Goal: Information Seeking & Learning: Learn about a topic

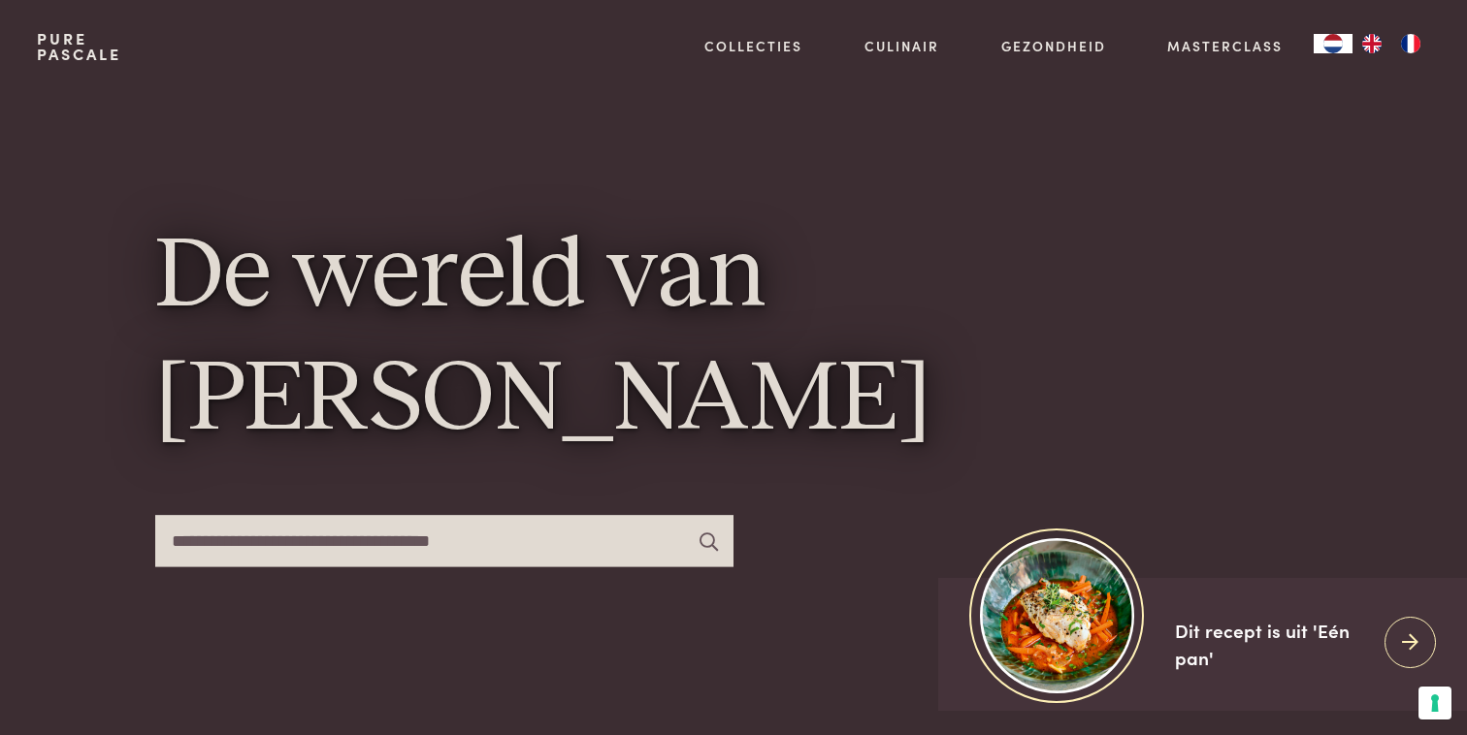
click at [1400, 47] on img "FR" at bounding box center [1410, 43] width 23 height 19
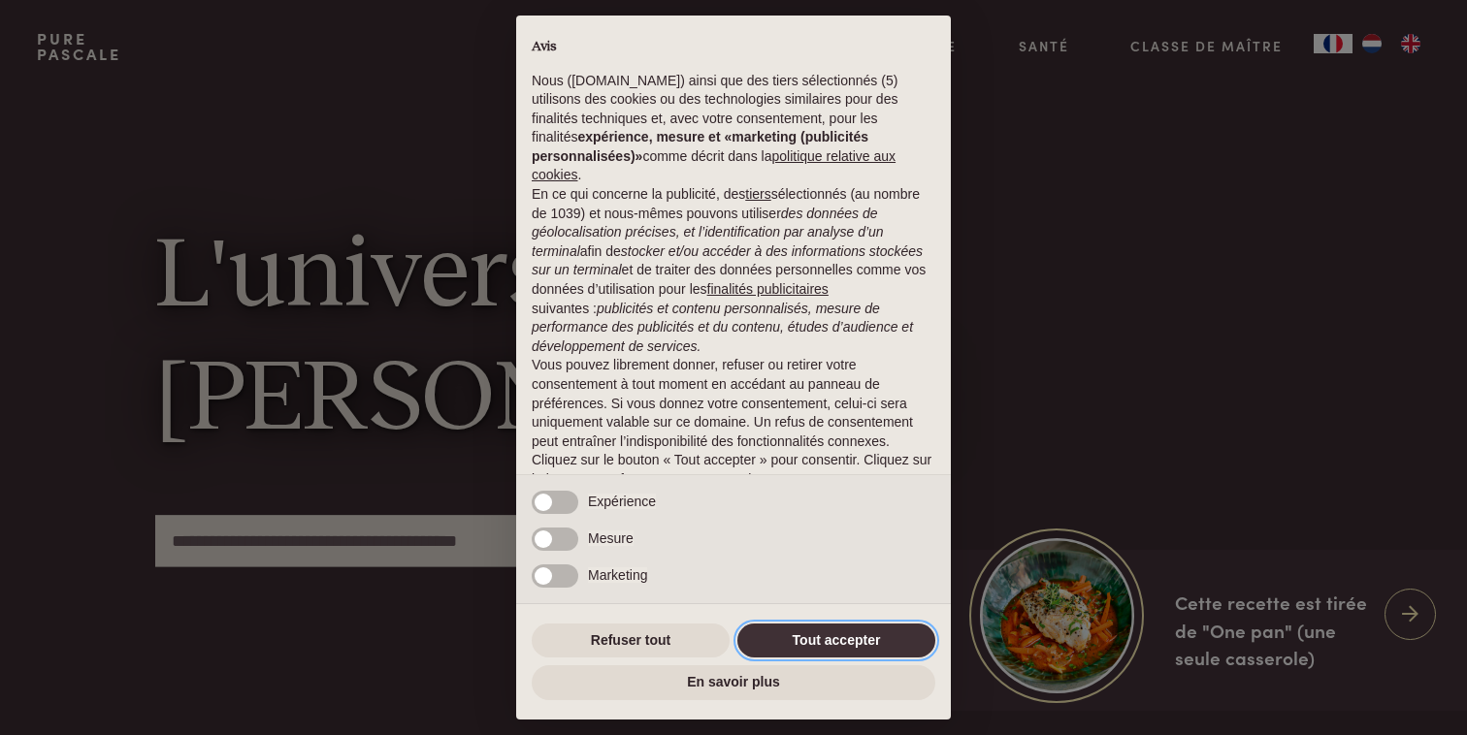
click at [826, 650] on button "Tout accepter" at bounding box center [836, 641] width 198 height 35
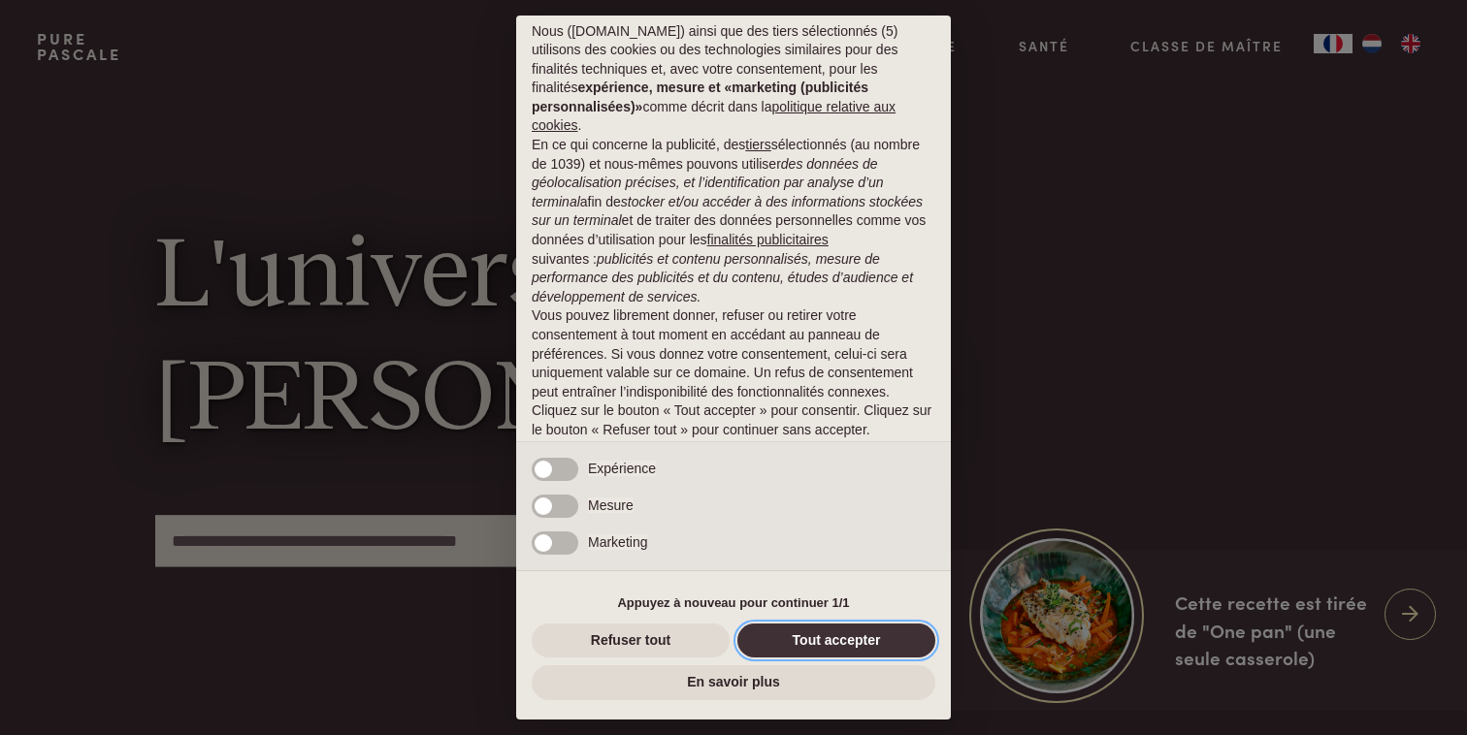
click at [813, 646] on button "Tout accepter" at bounding box center [836, 641] width 198 height 35
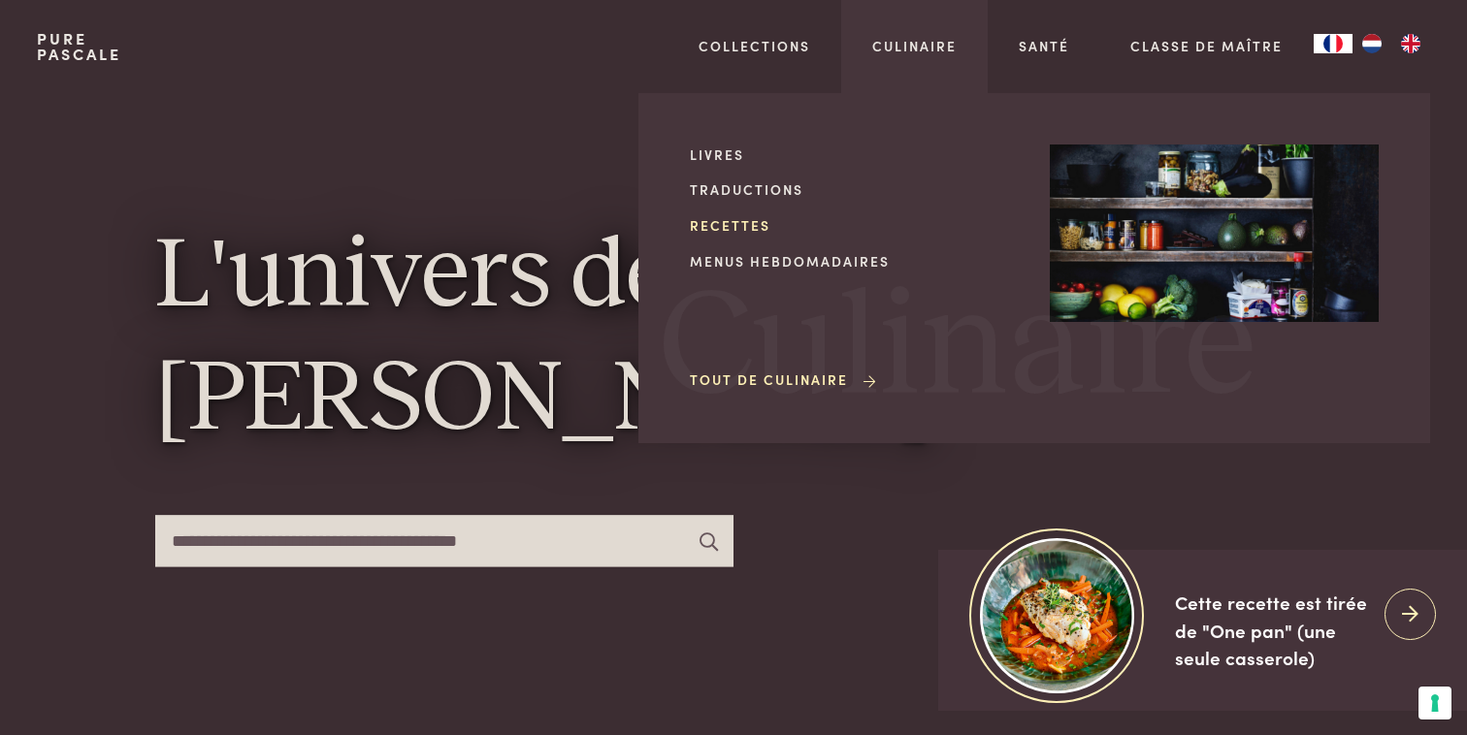
click at [753, 229] on link "Recettes" at bounding box center [854, 225] width 329 height 20
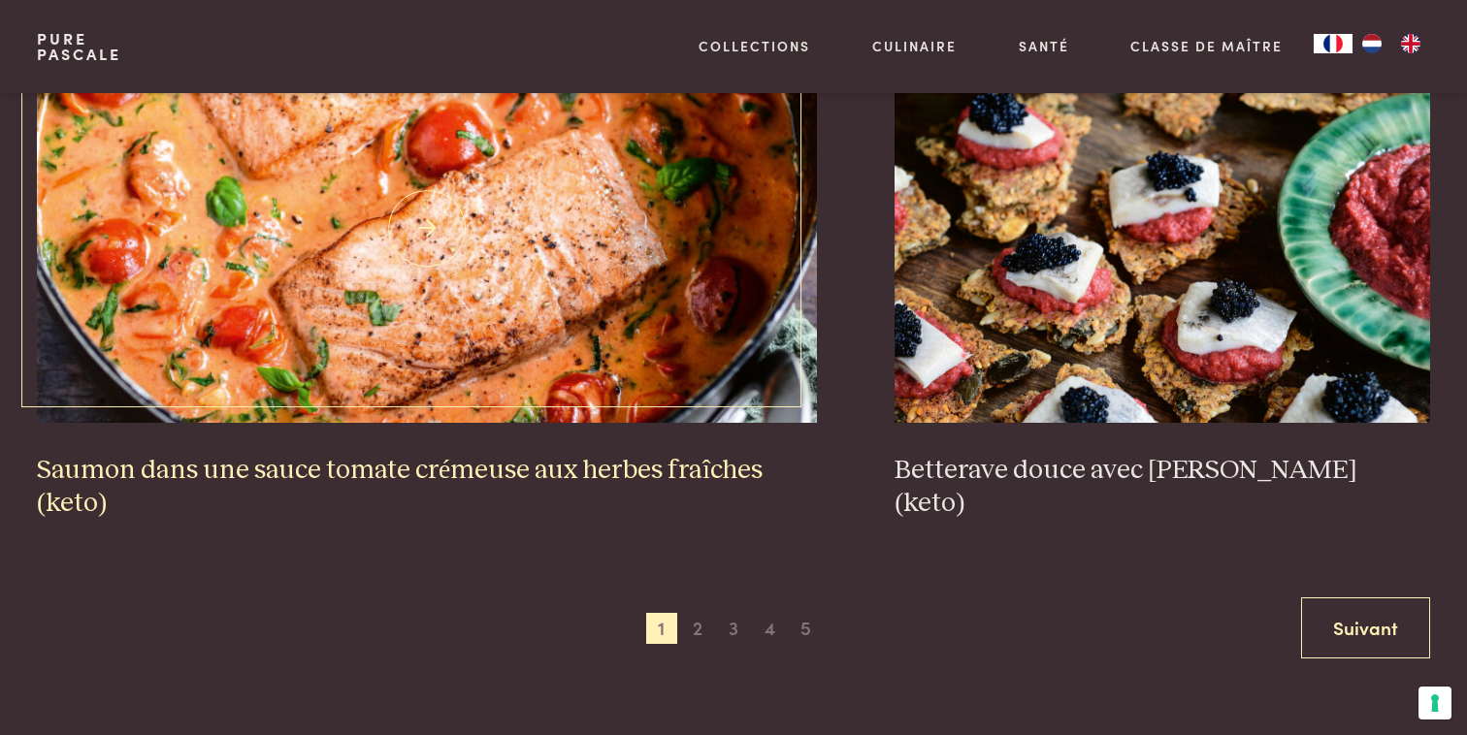
scroll to position [3648, 0]
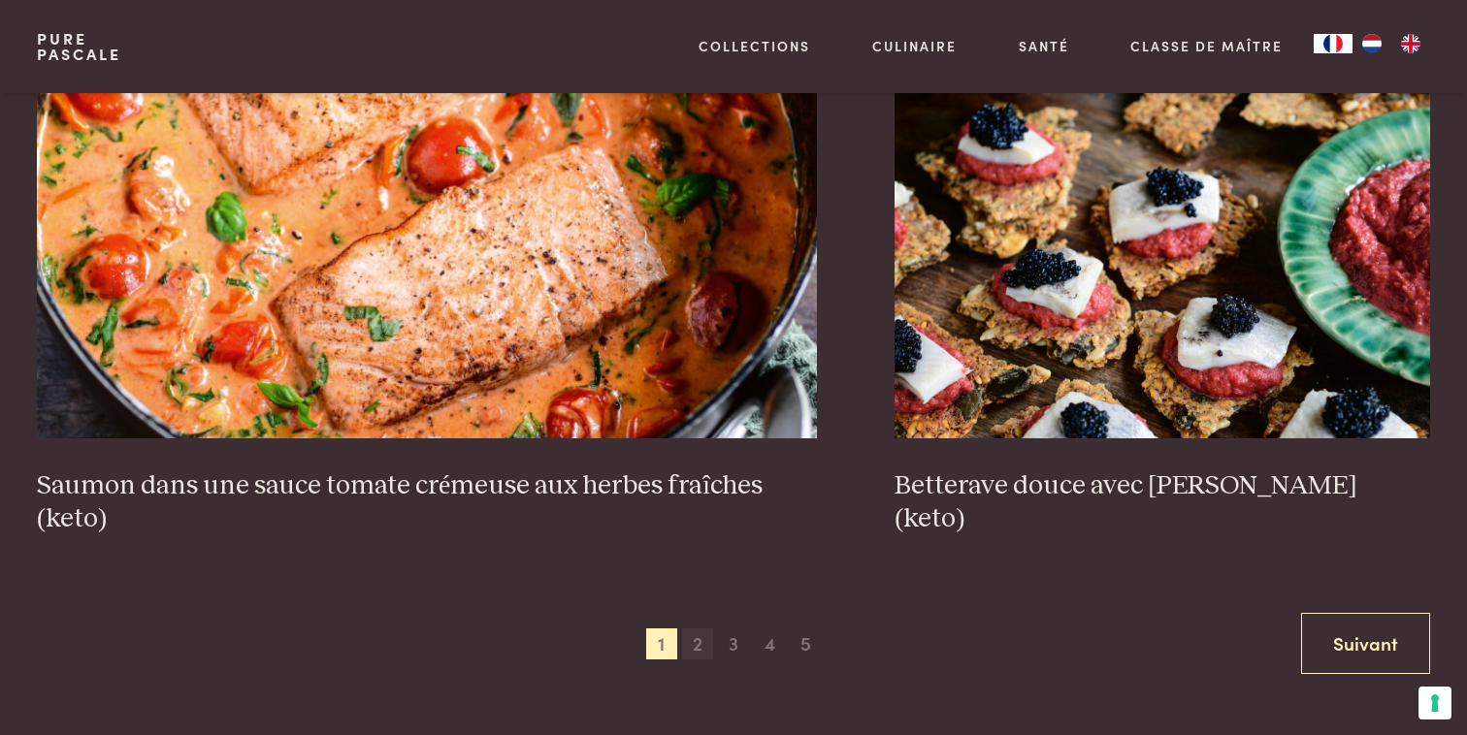
click at [695, 629] on span "2" at bounding box center [697, 644] width 31 height 31
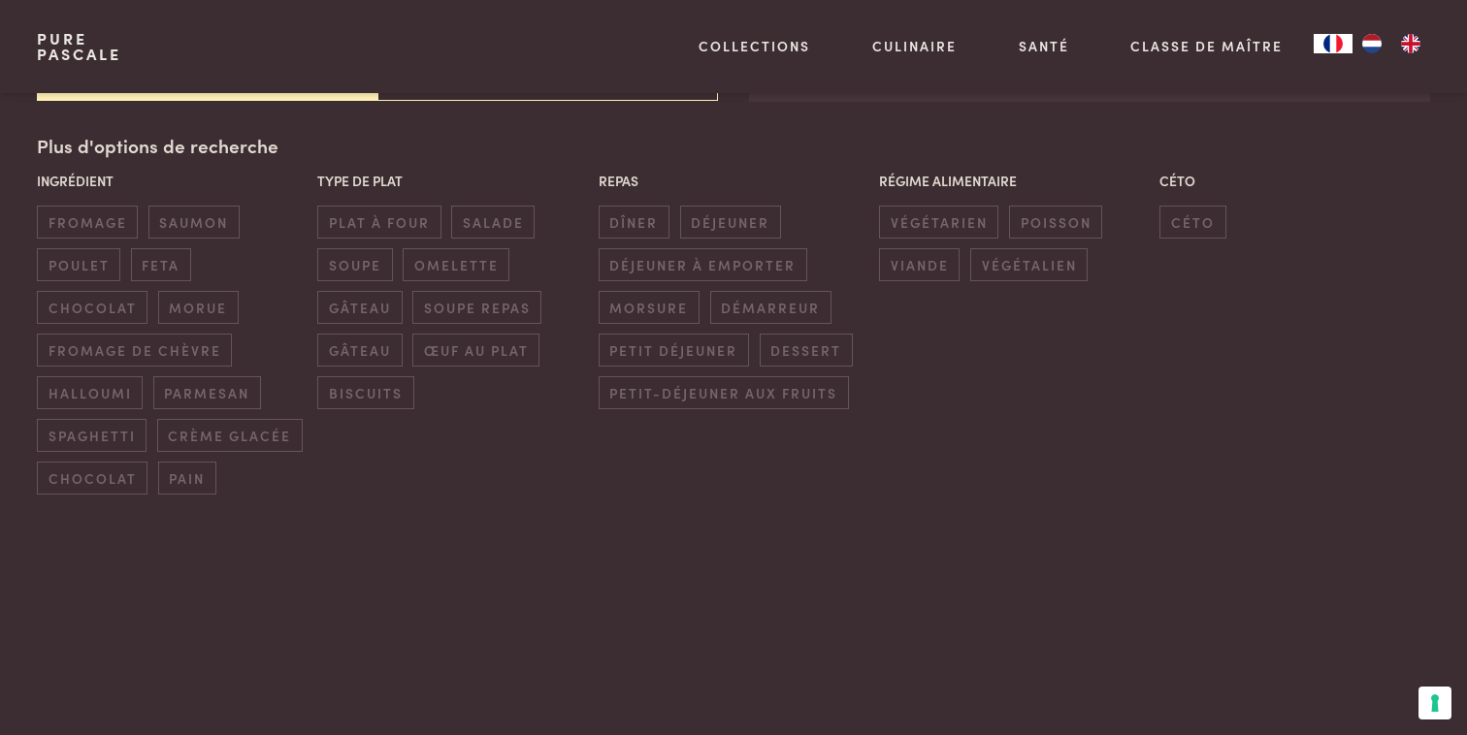
scroll to position [469, 0]
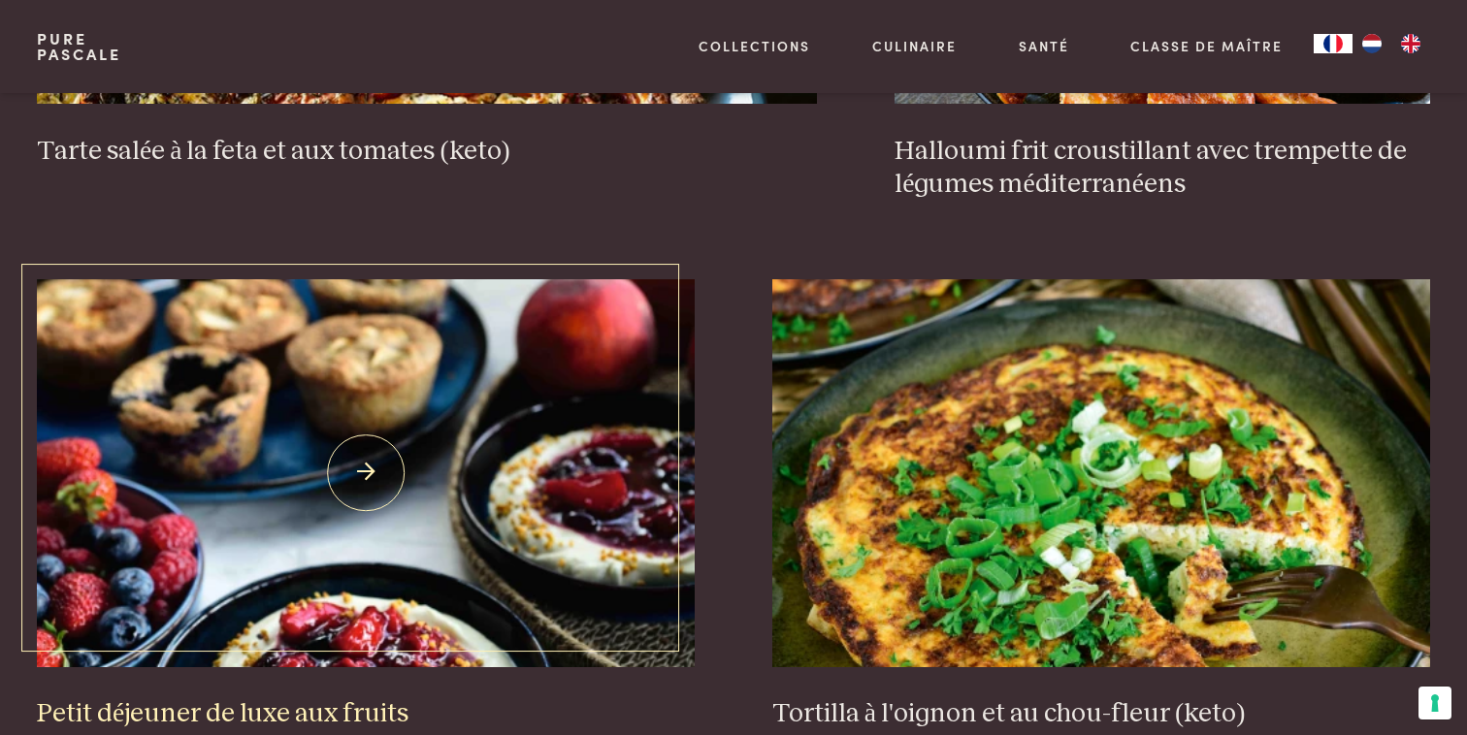
scroll to position [2861, 0]
